Goal: Information Seeking & Learning: Learn about a topic

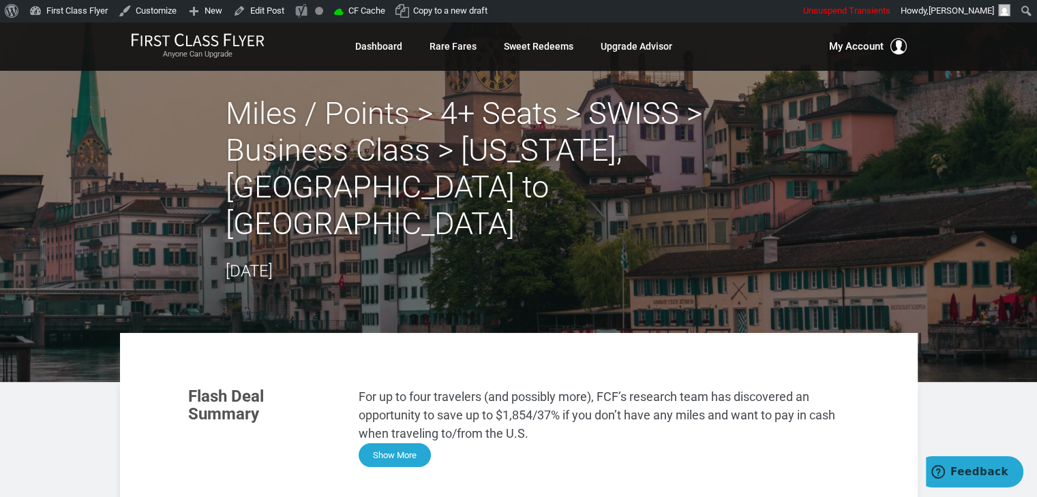
click at [409, 444] on button "Show More" at bounding box center [394, 456] width 72 height 24
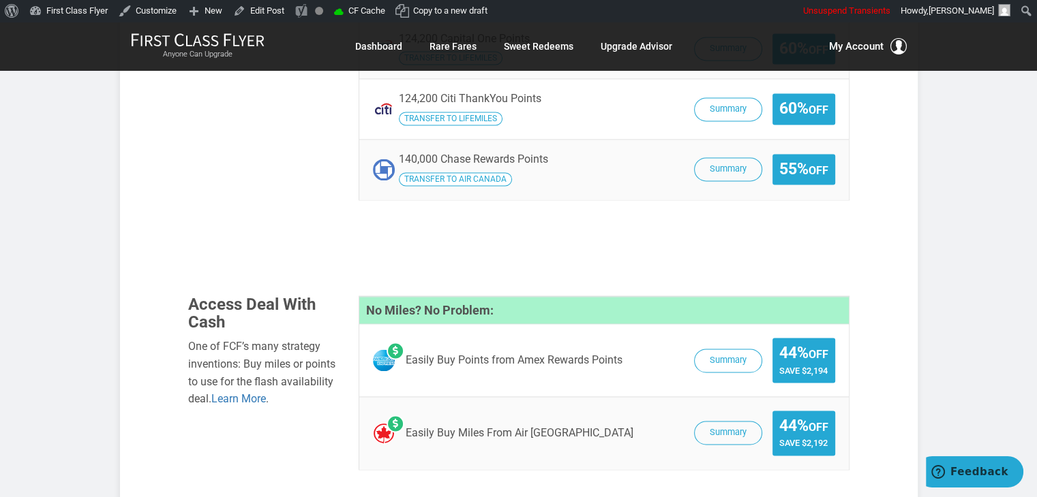
scroll to position [2074, 0]
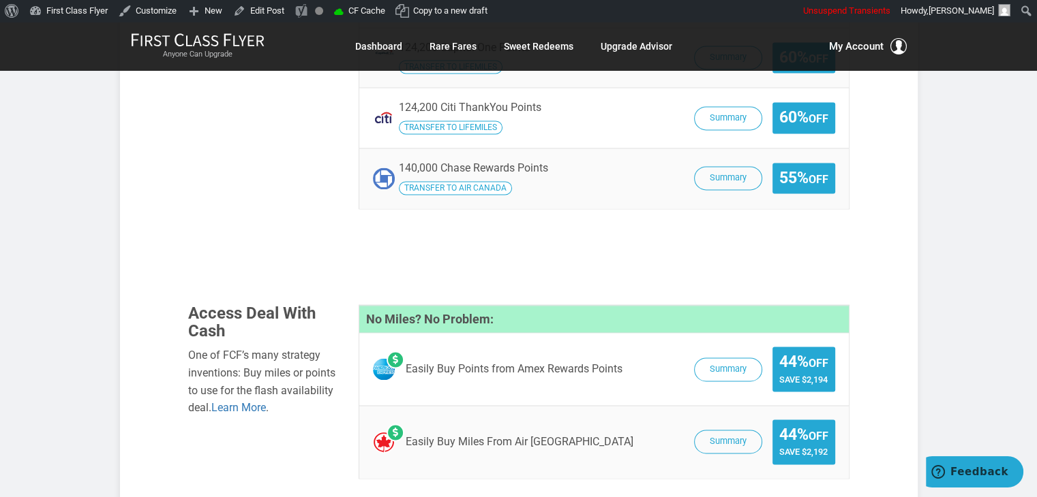
click at [720, 420] on span "Summary 44% Off Save $2,192" at bounding box center [761, 442] width 148 height 45
click at [720, 431] on button "Summary" at bounding box center [728, 443] width 68 height 24
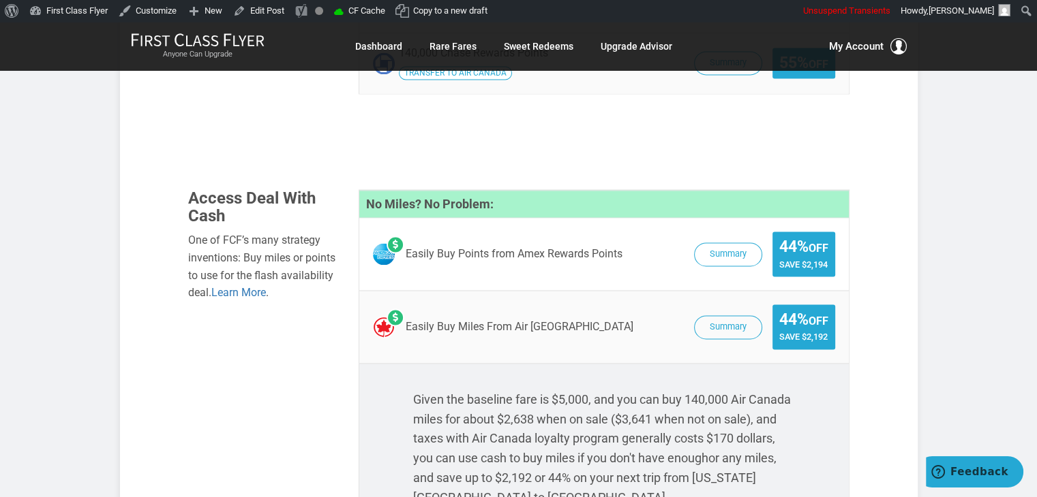
scroll to position [2252, 0]
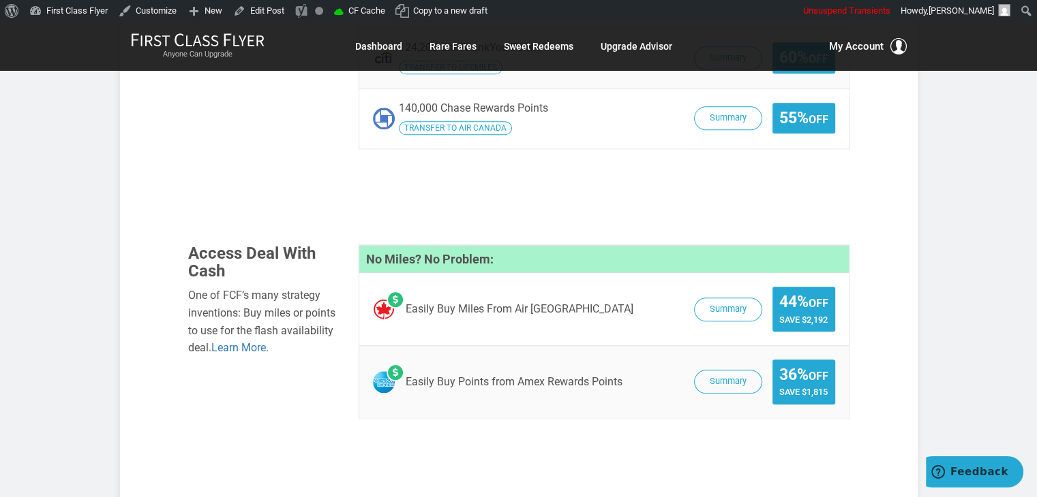
scroll to position [1255, 0]
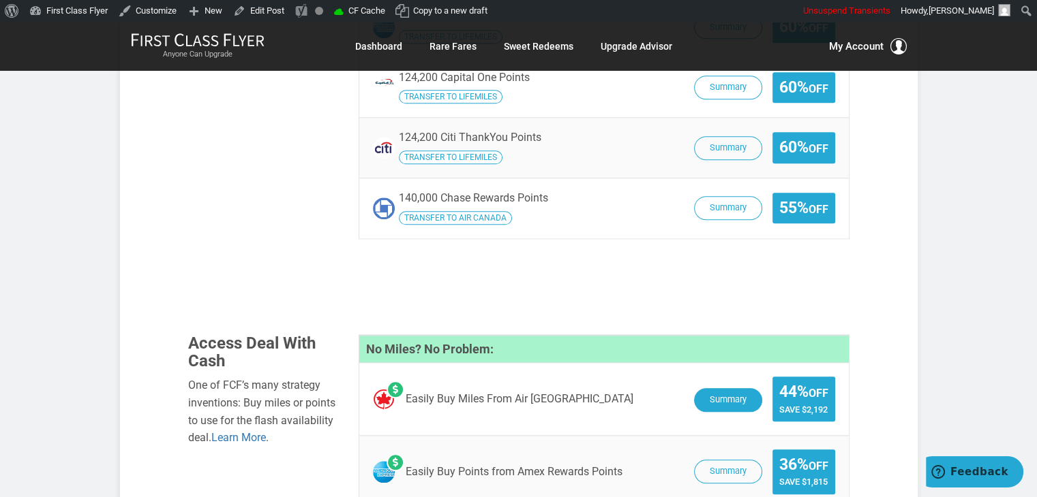
click at [724, 388] on button "Summary" at bounding box center [728, 400] width 68 height 24
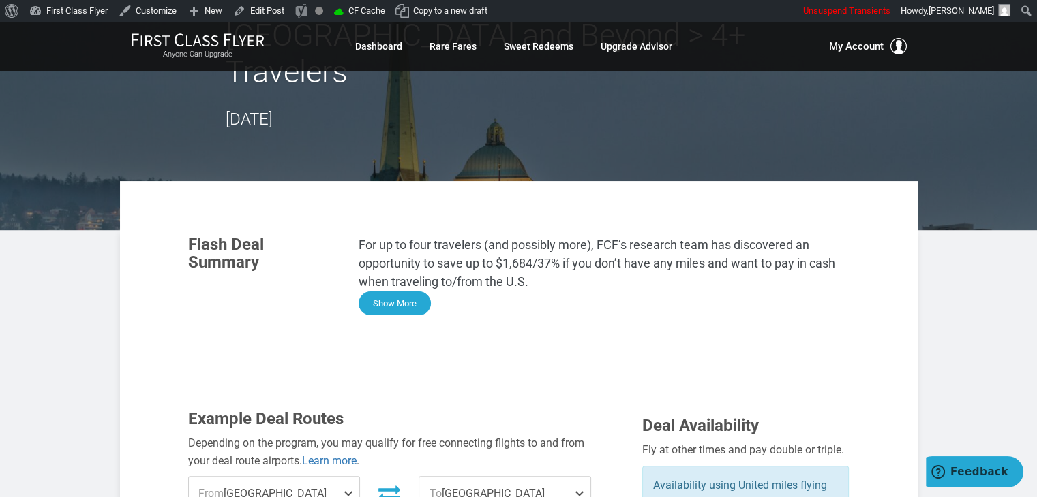
click at [401, 292] on button "Show More" at bounding box center [394, 304] width 72 height 24
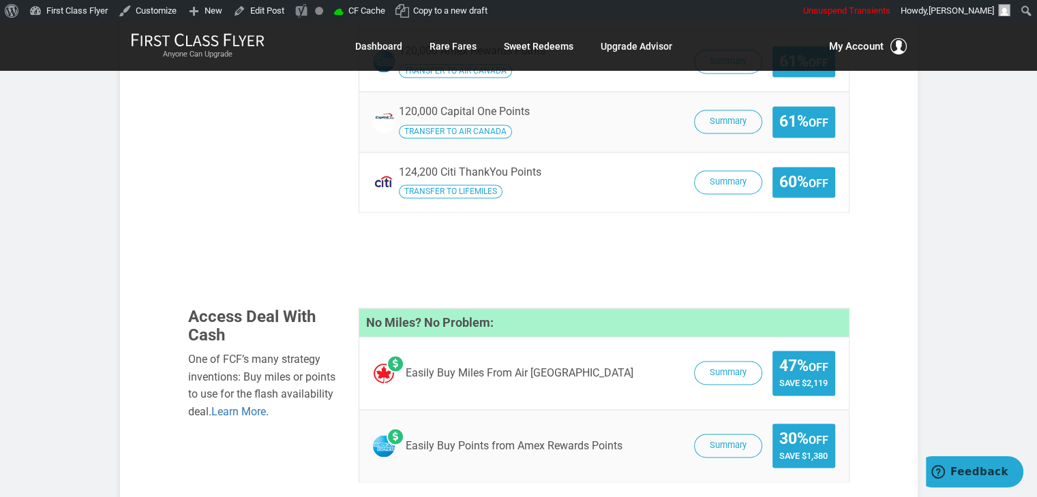
scroll to position [1953, 0]
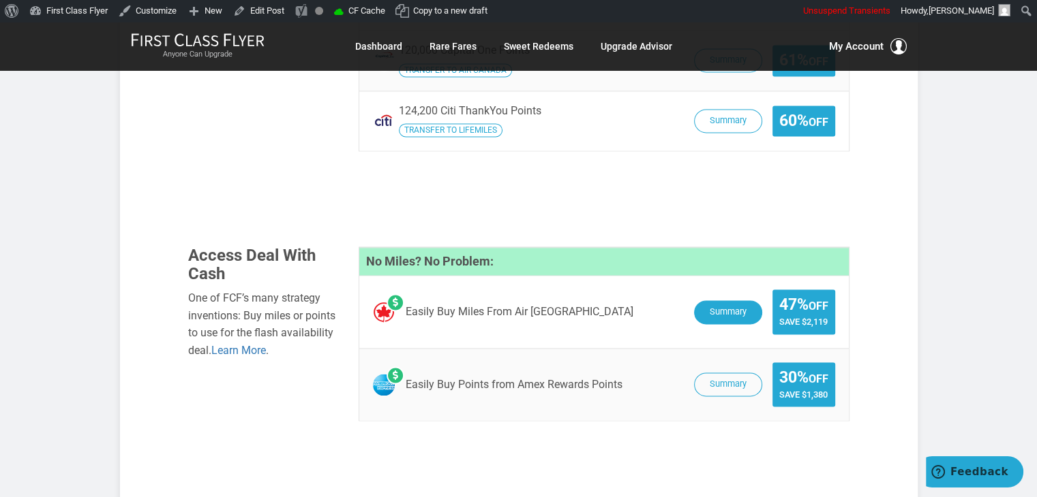
click at [722, 301] on button "Summary" at bounding box center [728, 313] width 68 height 24
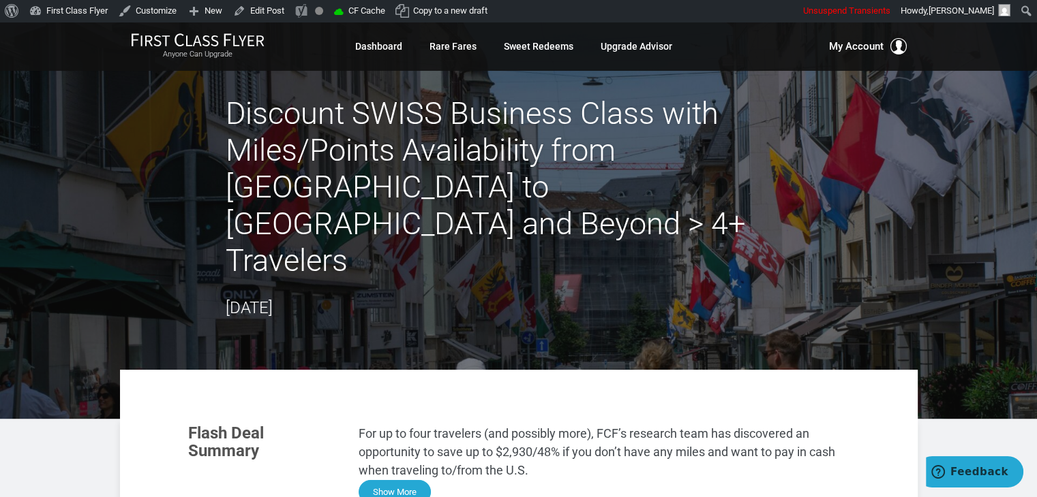
click at [408, 480] on button "Show More" at bounding box center [394, 492] width 72 height 24
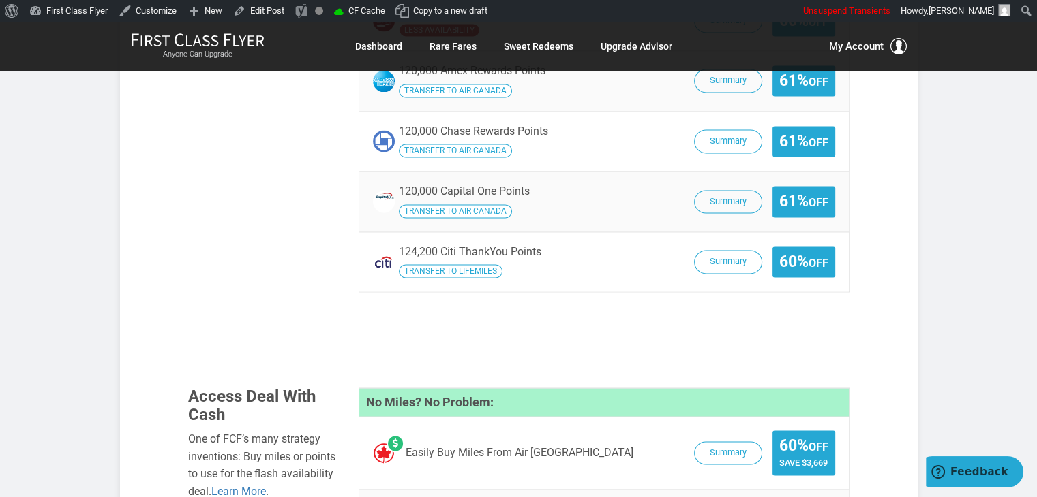
scroll to position [1991, 0]
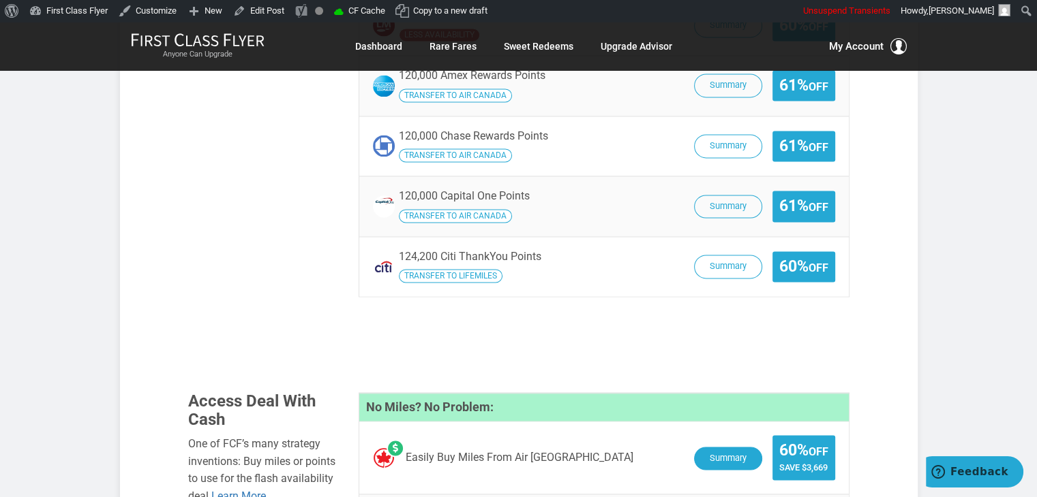
click at [720, 447] on button "Summary" at bounding box center [728, 459] width 68 height 24
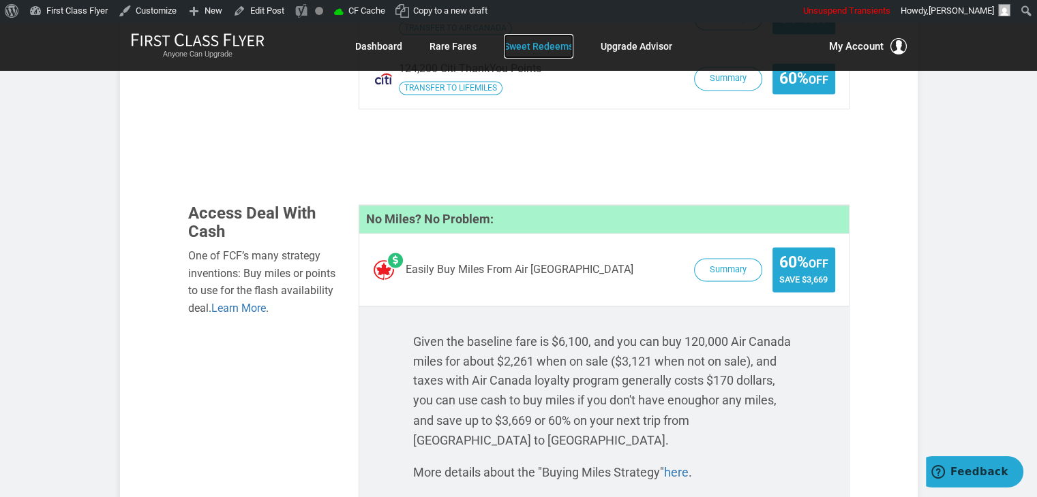
click at [549, 37] on link "Sweet Redeems" at bounding box center [539, 46] width 70 height 25
